Goal: Find specific page/section: Find specific page/section

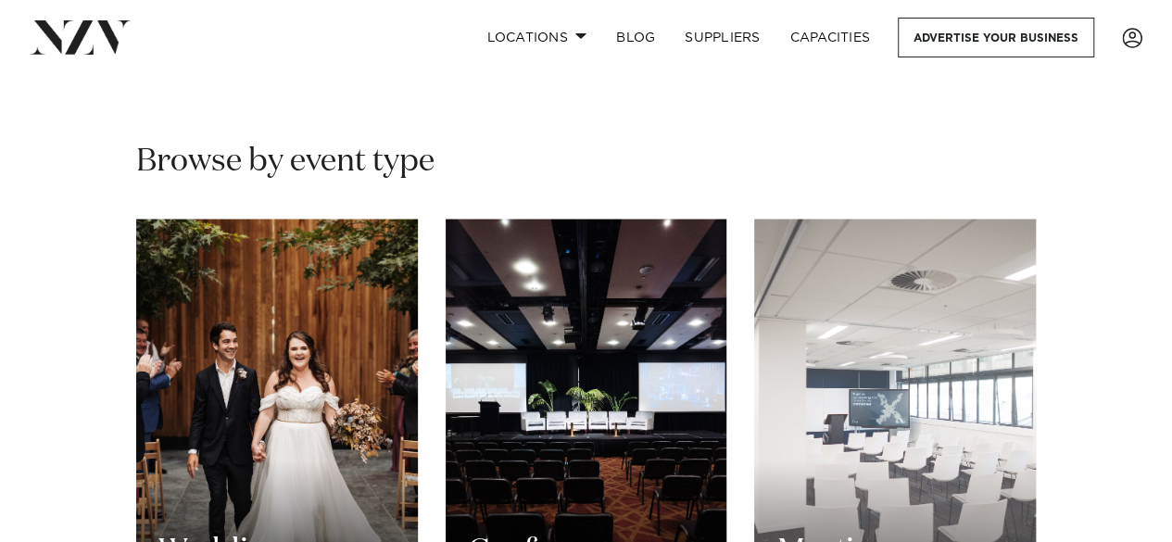
scroll to position [1389, 0]
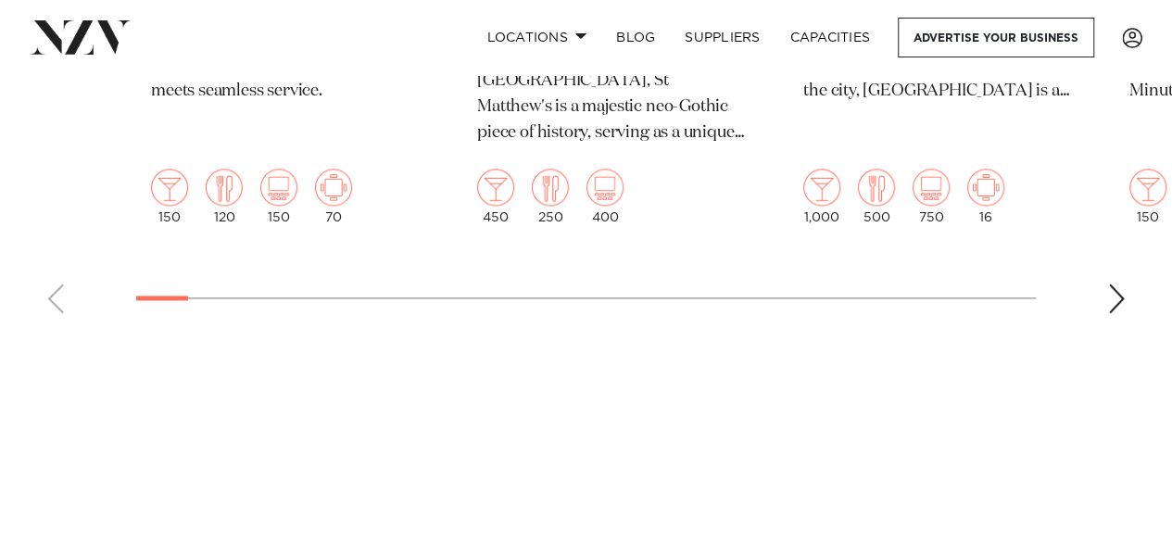
scroll to position [1235, 0]
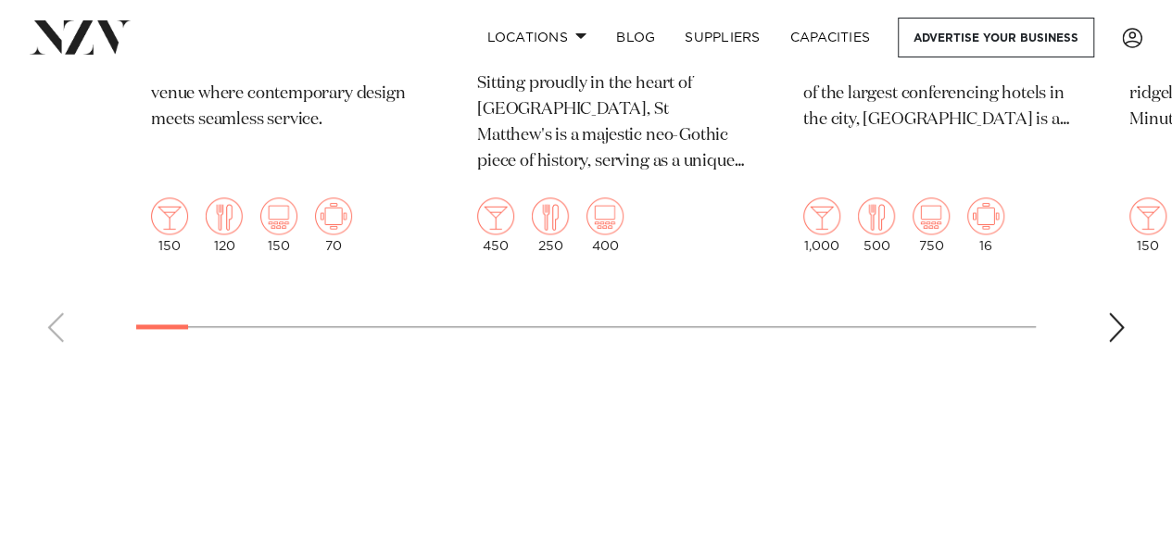
click at [1108, 312] on div "Next slide" at bounding box center [1116, 327] width 19 height 30
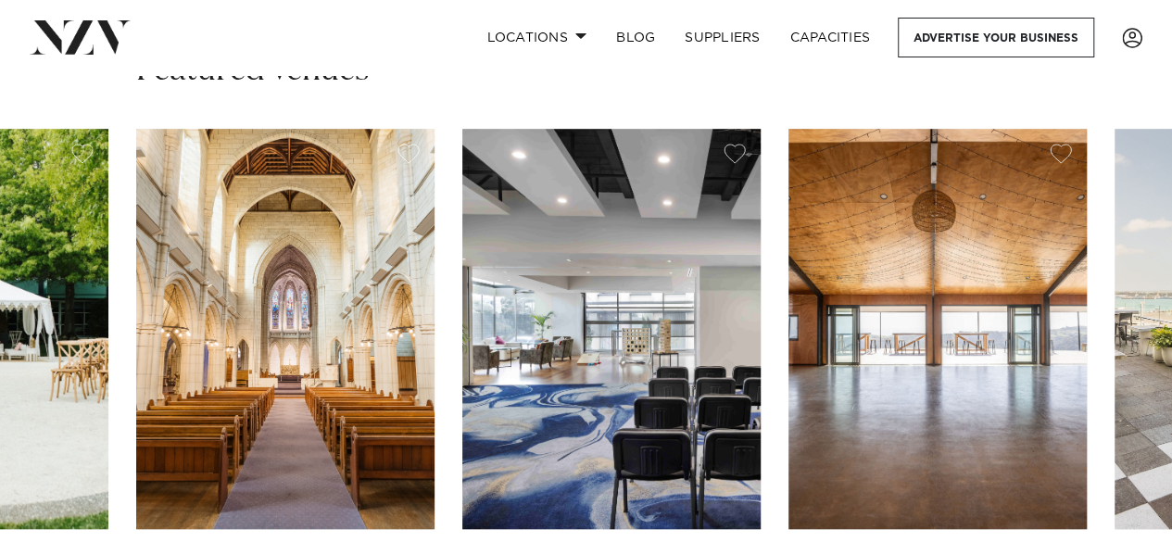
scroll to position [463, 0]
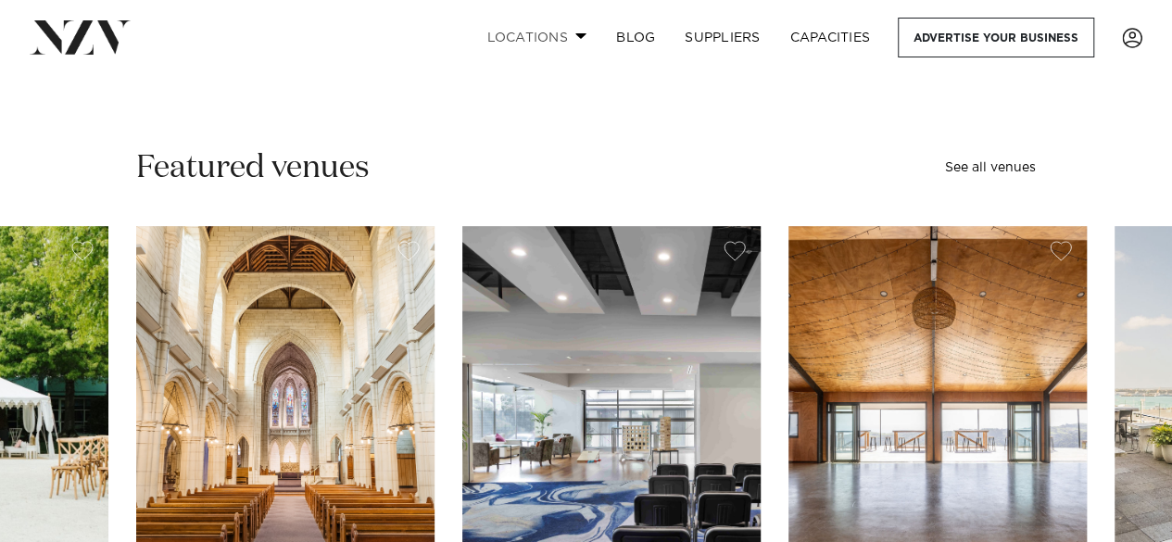
click at [571, 31] on link "Locations" at bounding box center [536, 38] width 130 height 40
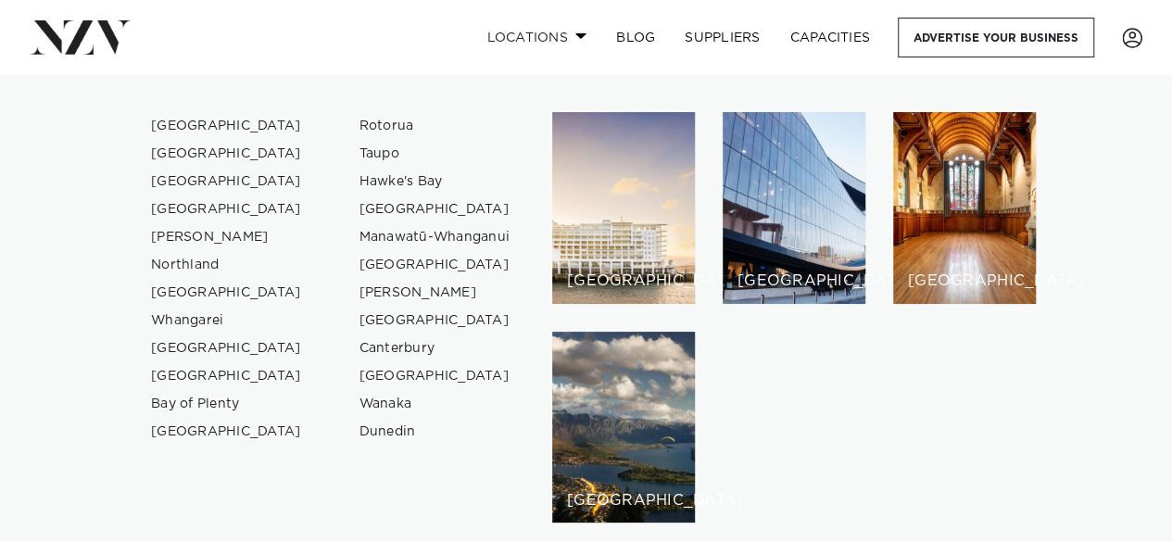
scroll to position [0, 0]
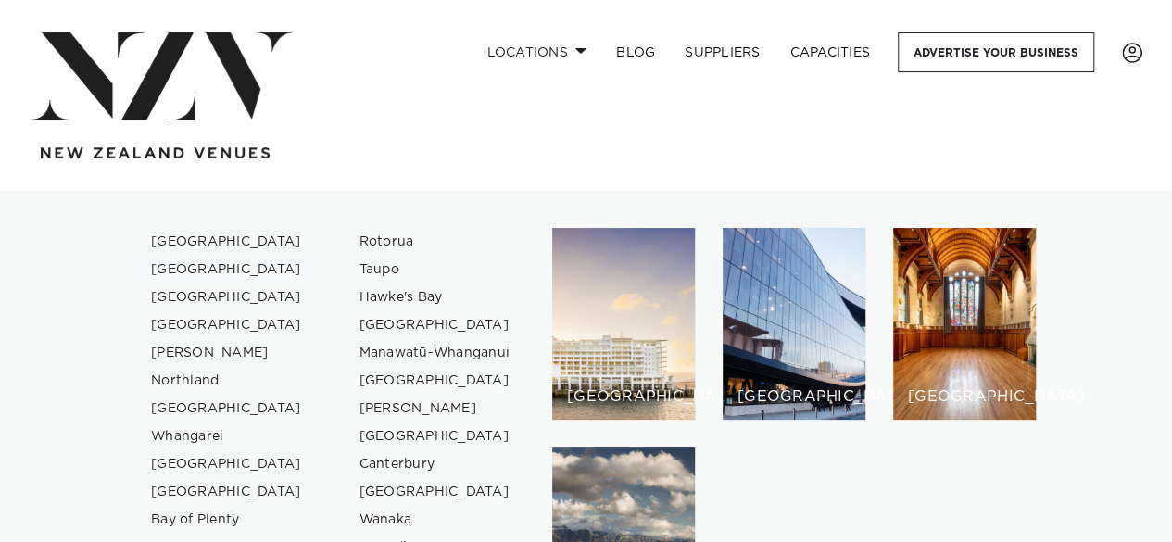
click at [189, 273] on link "[GEOGRAPHIC_DATA]" at bounding box center [226, 270] width 181 height 28
